Goal: Answer question/provide support

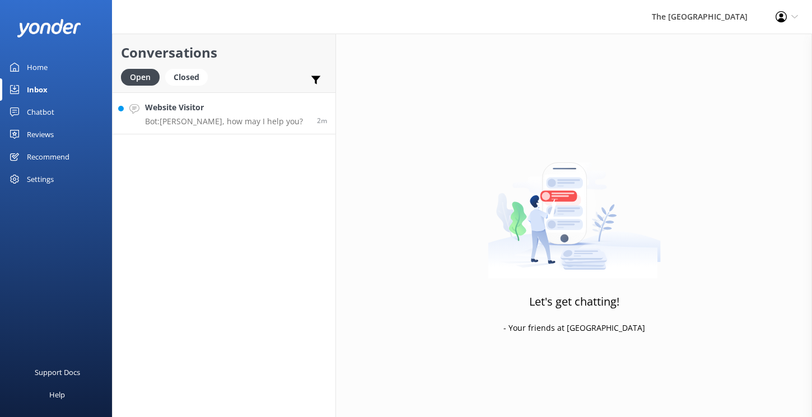
click at [223, 115] on div "Website Visitor Bot: Kia Orana, how may I help you?" at bounding box center [224, 113] width 158 height 24
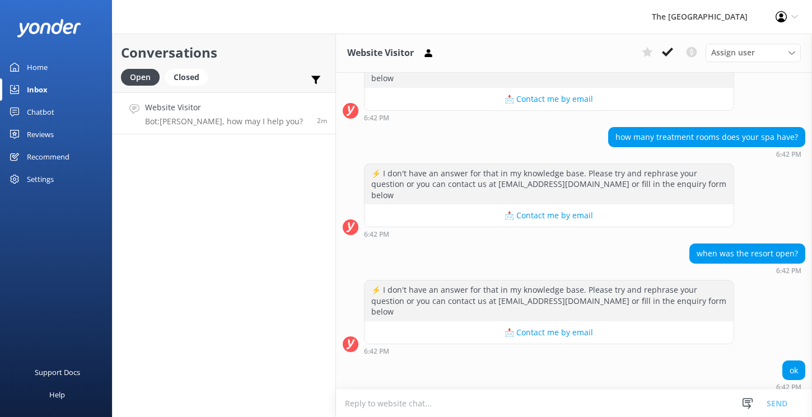
scroll to position [509, 0]
